Goal: Task Accomplishment & Management: Manage account settings

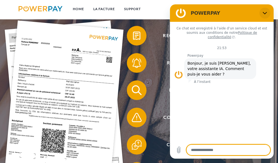
click at [266, 14] on icon "Fermer" at bounding box center [265, 13] width 4 height 4
type textarea "*"
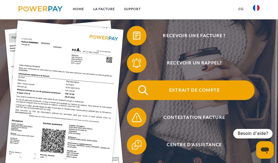
click at [190, 91] on span "Extrait de compte" at bounding box center [194, 91] width 120 height 20
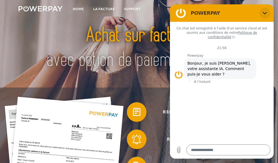
click at [264, 15] on icon "Fermer" at bounding box center [265, 13] width 4 height 4
type textarea "*"
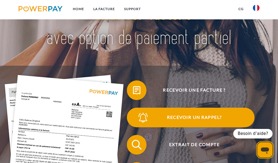
scroll to position [33, 0]
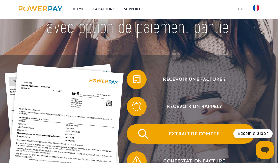
click at [187, 133] on span "Extrait de compte" at bounding box center [194, 134] width 120 height 20
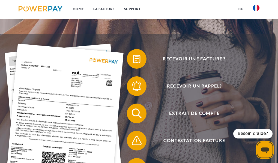
scroll to position [55, 0]
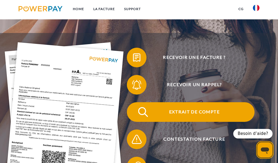
click at [215, 114] on span "Extrait de compte" at bounding box center [194, 112] width 120 height 20
